Goal: Task Accomplishment & Management: Use online tool/utility

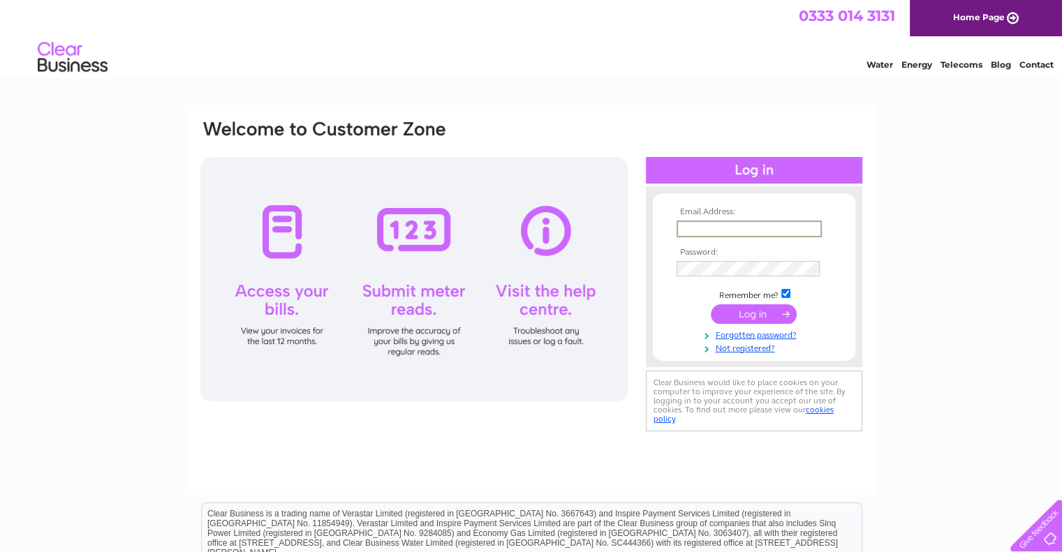
click at [712, 228] on input "text" at bounding box center [749, 229] width 145 height 17
type input "[PERSON_NAME][EMAIL_ADDRESS][DOMAIN_NAME]"
click at [746, 316] on input "submit" at bounding box center [754, 313] width 86 height 20
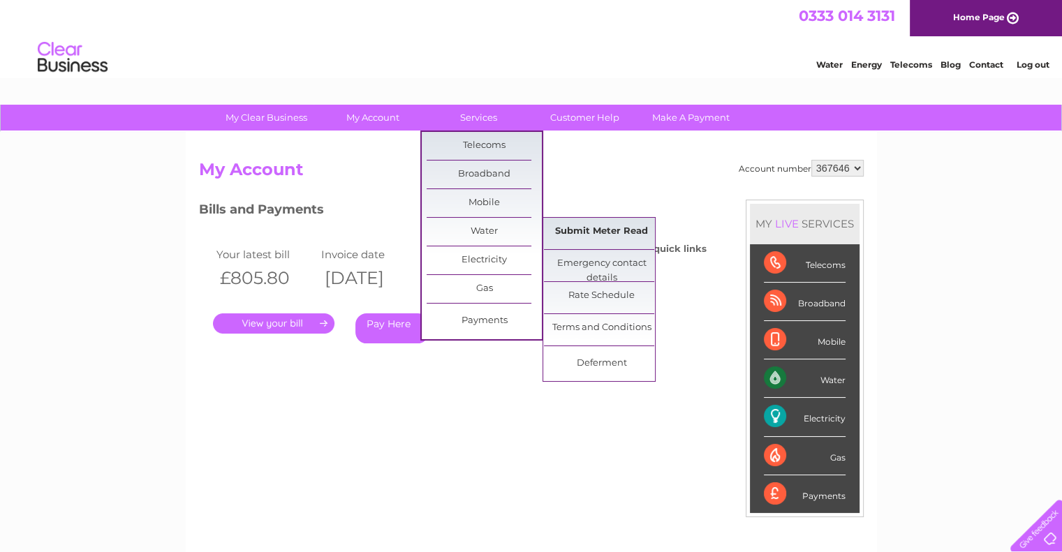
click at [602, 234] on link "Submit Meter Read" at bounding box center [601, 232] width 115 height 28
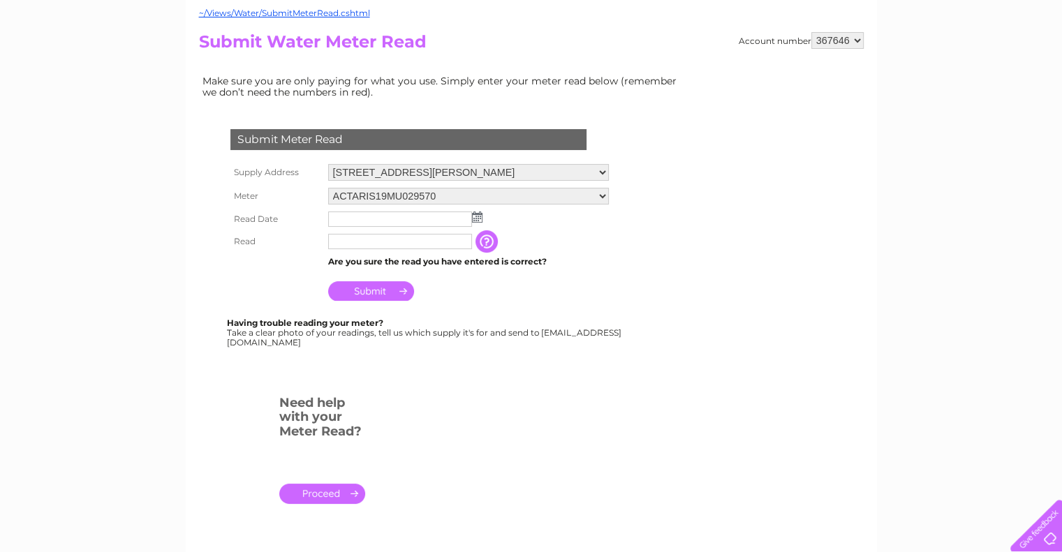
scroll to position [140, 0]
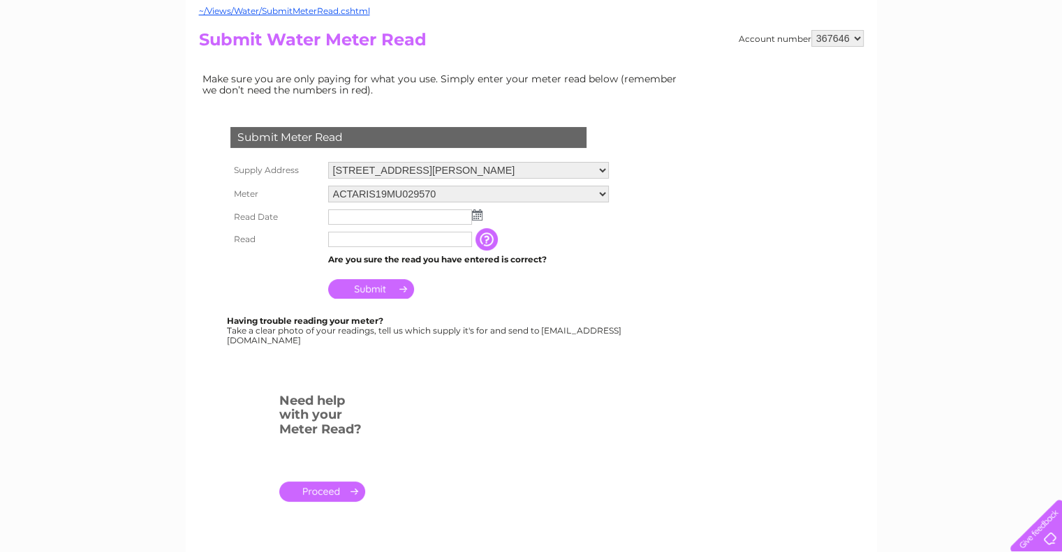
click at [480, 214] on img at bounding box center [477, 215] width 10 height 11
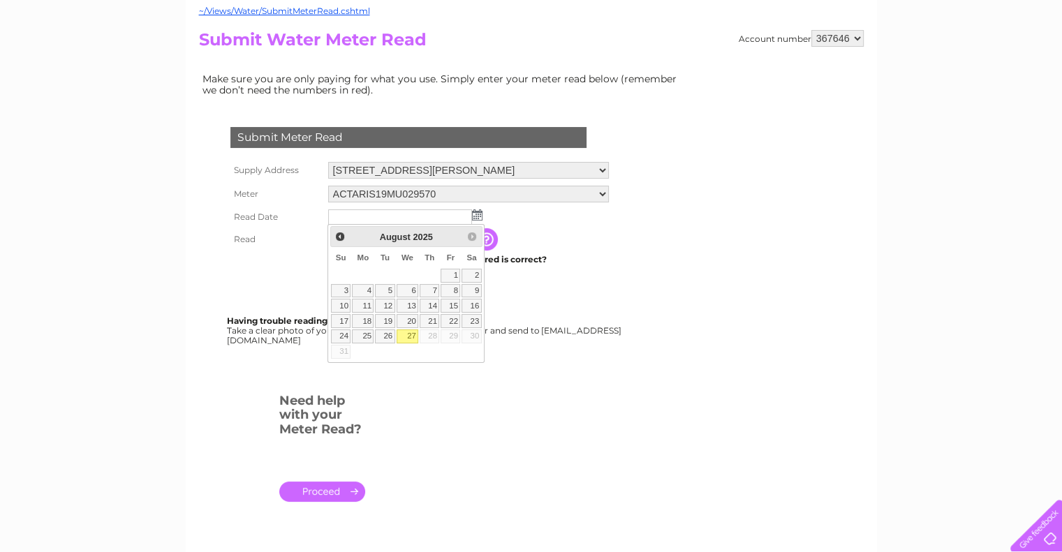
click at [411, 335] on link "27" at bounding box center [408, 337] width 22 height 14
type input "2025/08/27"
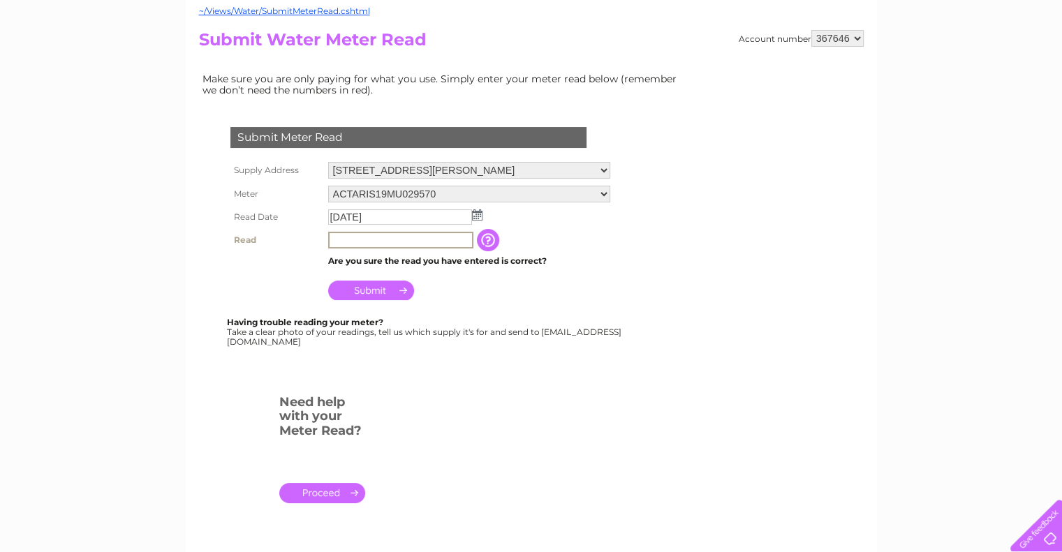
click at [379, 235] on input "text" at bounding box center [400, 240] width 145 height 17
type input "00838"
click at [372, 295] on input "Submit" at bounding box center [371, 289] width 86 height 20
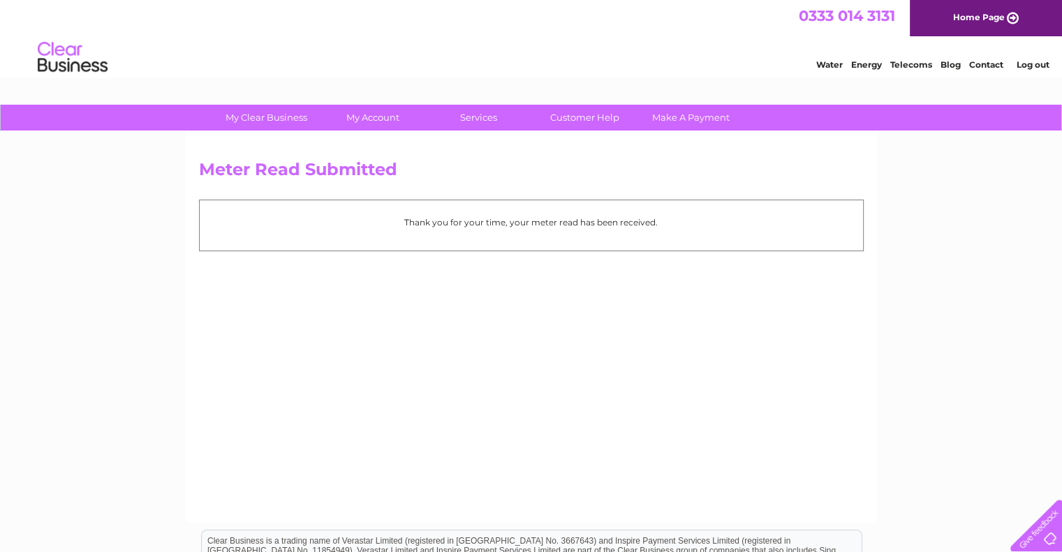
click at [1022, 65] on link "Log out" at bounding box center [1032, 64] width 33 height 10
